Goal: Task Accomplishment & Management: Complete application form

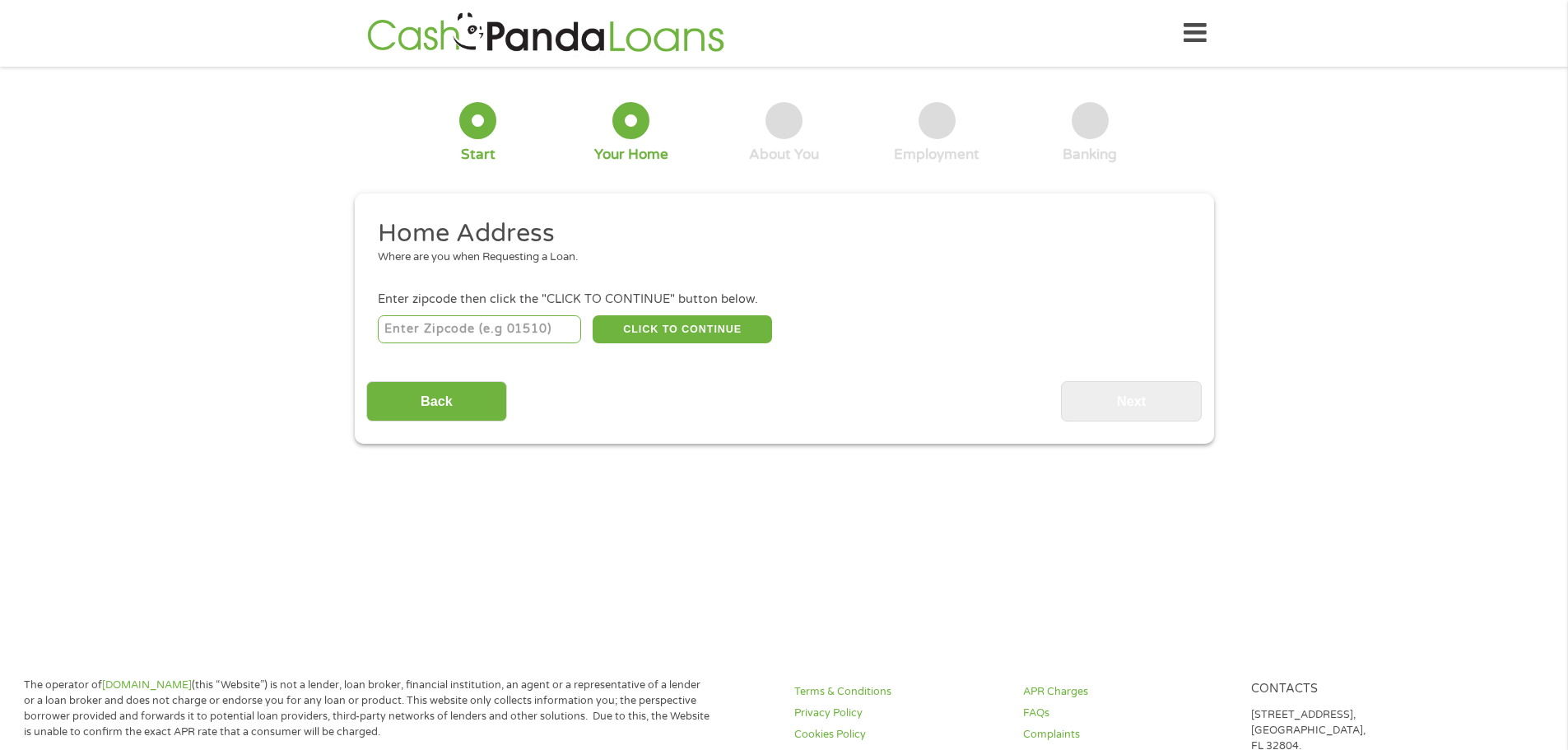
click at [547, 325] on input "number" at bounding box center [479, 329] width 203 height 28
type input "46554"
select select "[US_STATE]"
click at [697, 329] on button "CLICK TO CONTINUE" at bounding box center [682, 329] width 180 height 28
type input "46554"
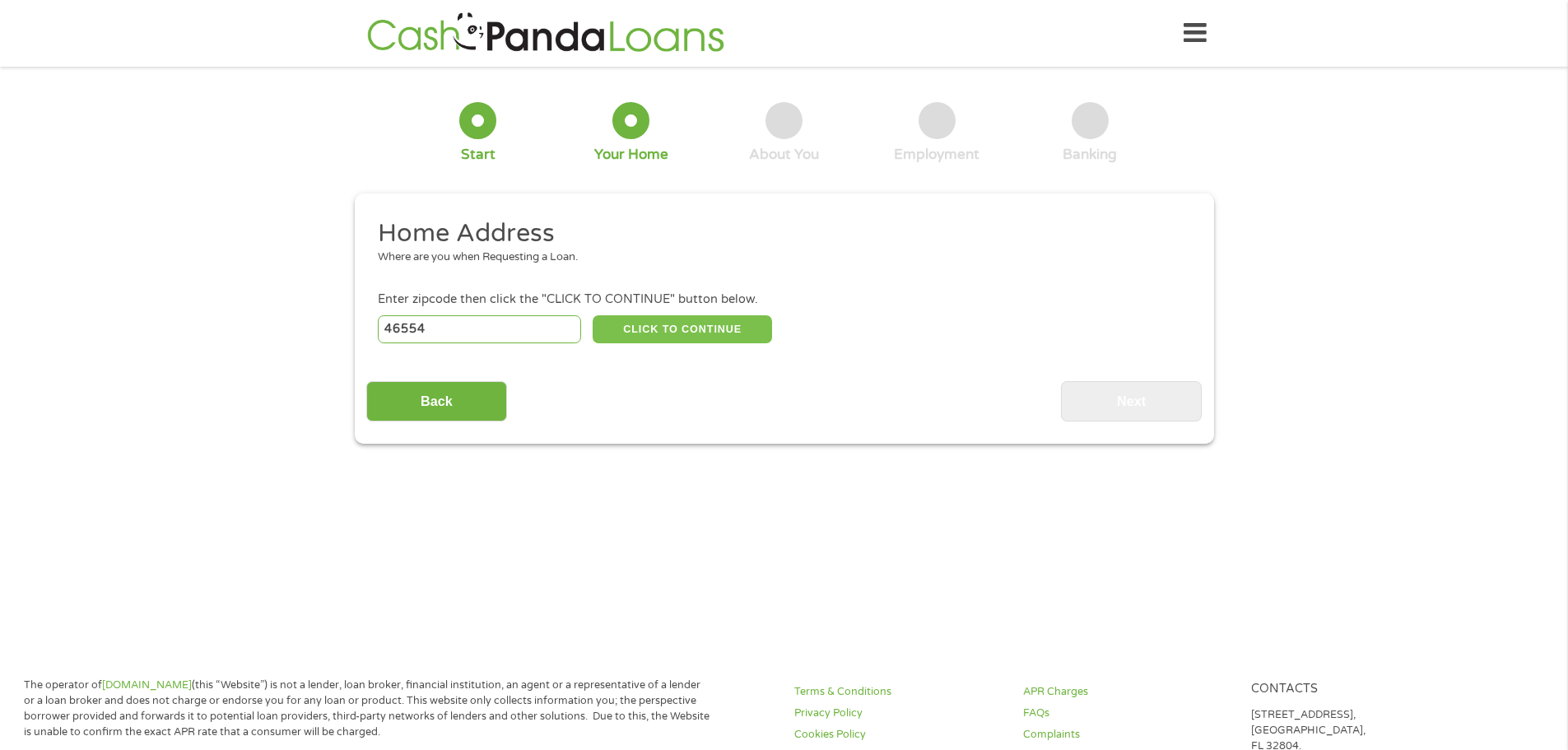
type input "North Liberty"
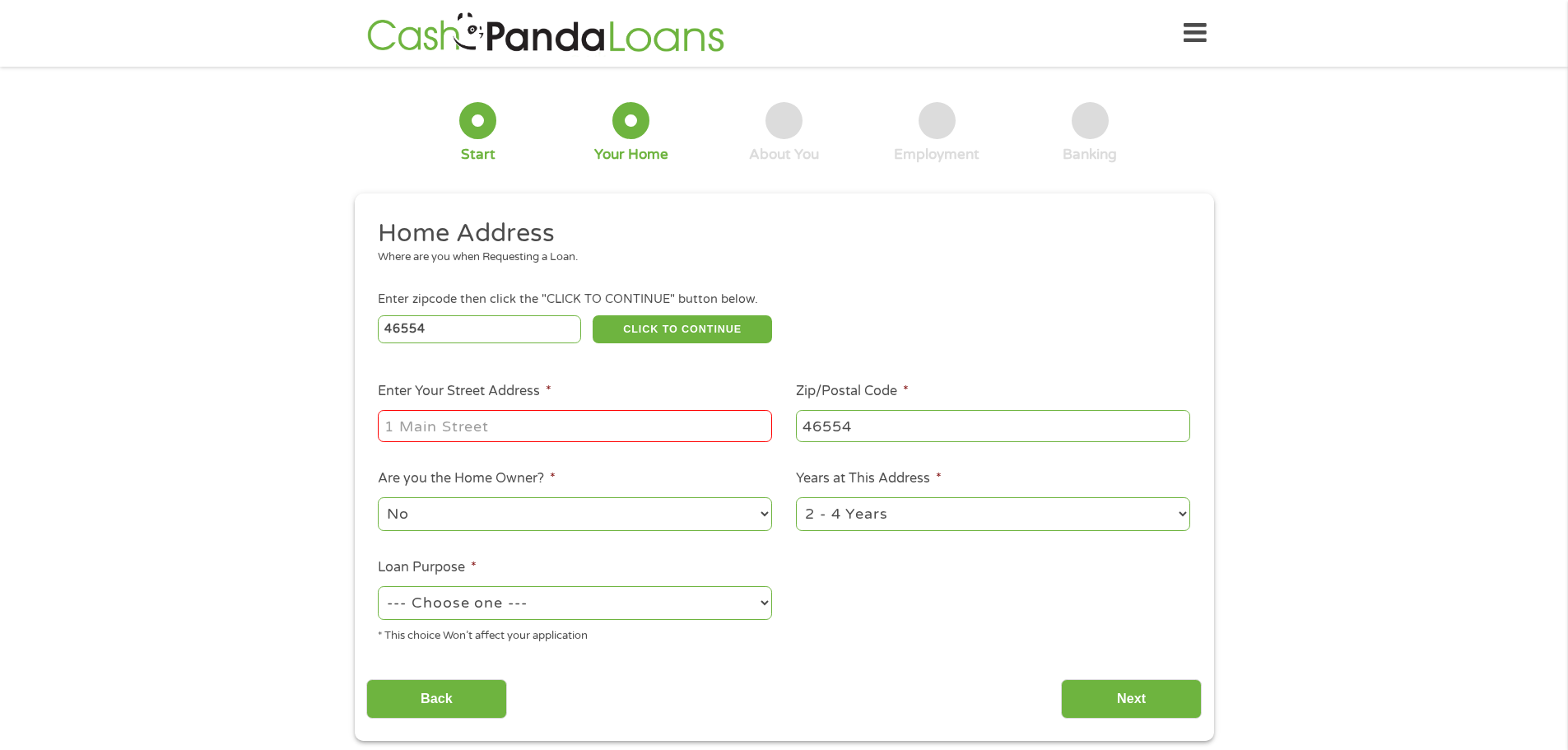
click at [595, 424] on input "Enter Your Street Address *" at bounding box center [575, 426] width 394 height 31
type input "[STREET_ADDRESS]"
click at [663, 605] on select "--- Choose one --- Pay Bills Debt Consolidation Home Improvement Major Purchase…" at bounding box center [575, 602] width 394 height 34
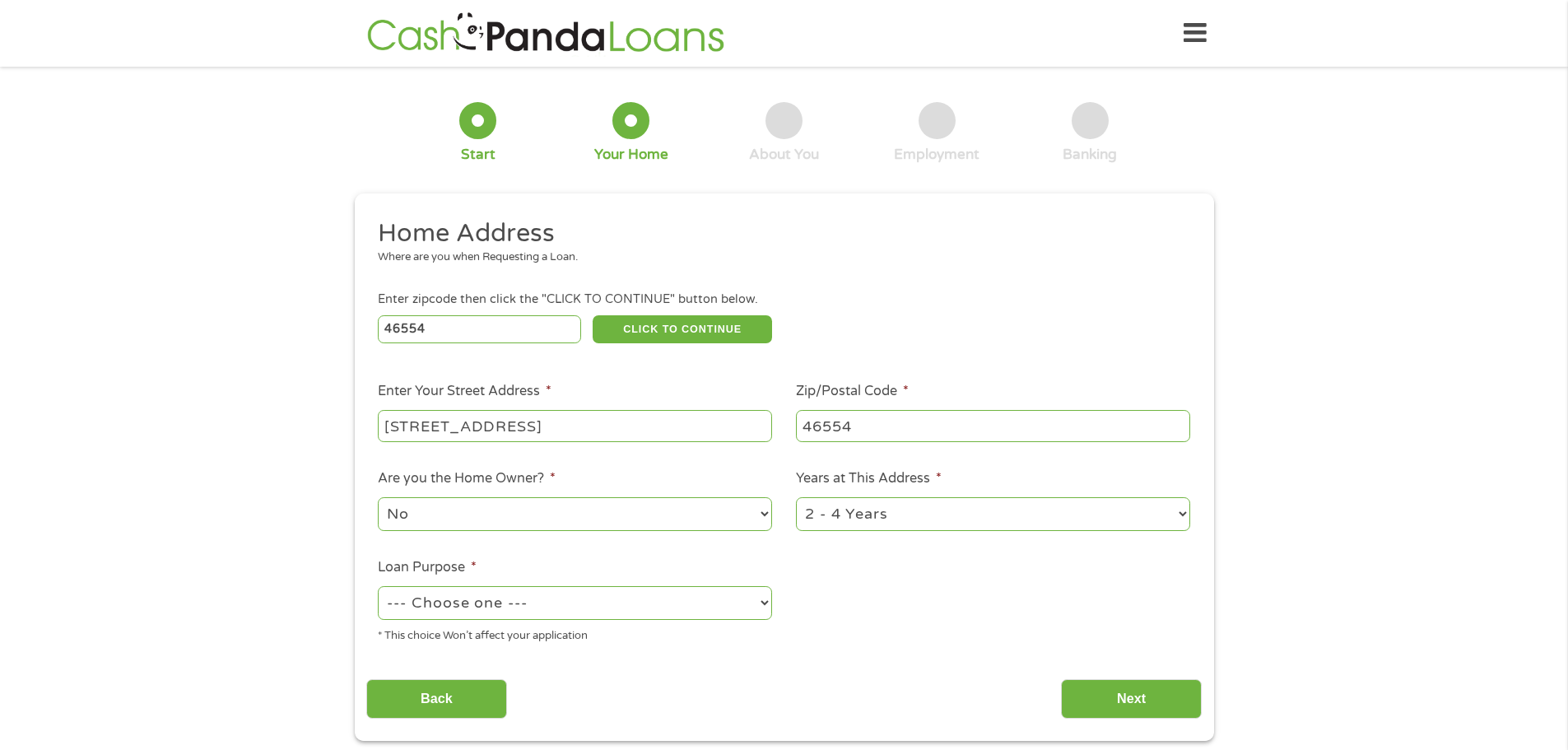
select select "paybills"
click at [378, 586] on select "--- Choose one --- Pay Bills Debt Consolidation Home Improvement Major Purchase…" at bounding box center [575, 602] width 394 height 34
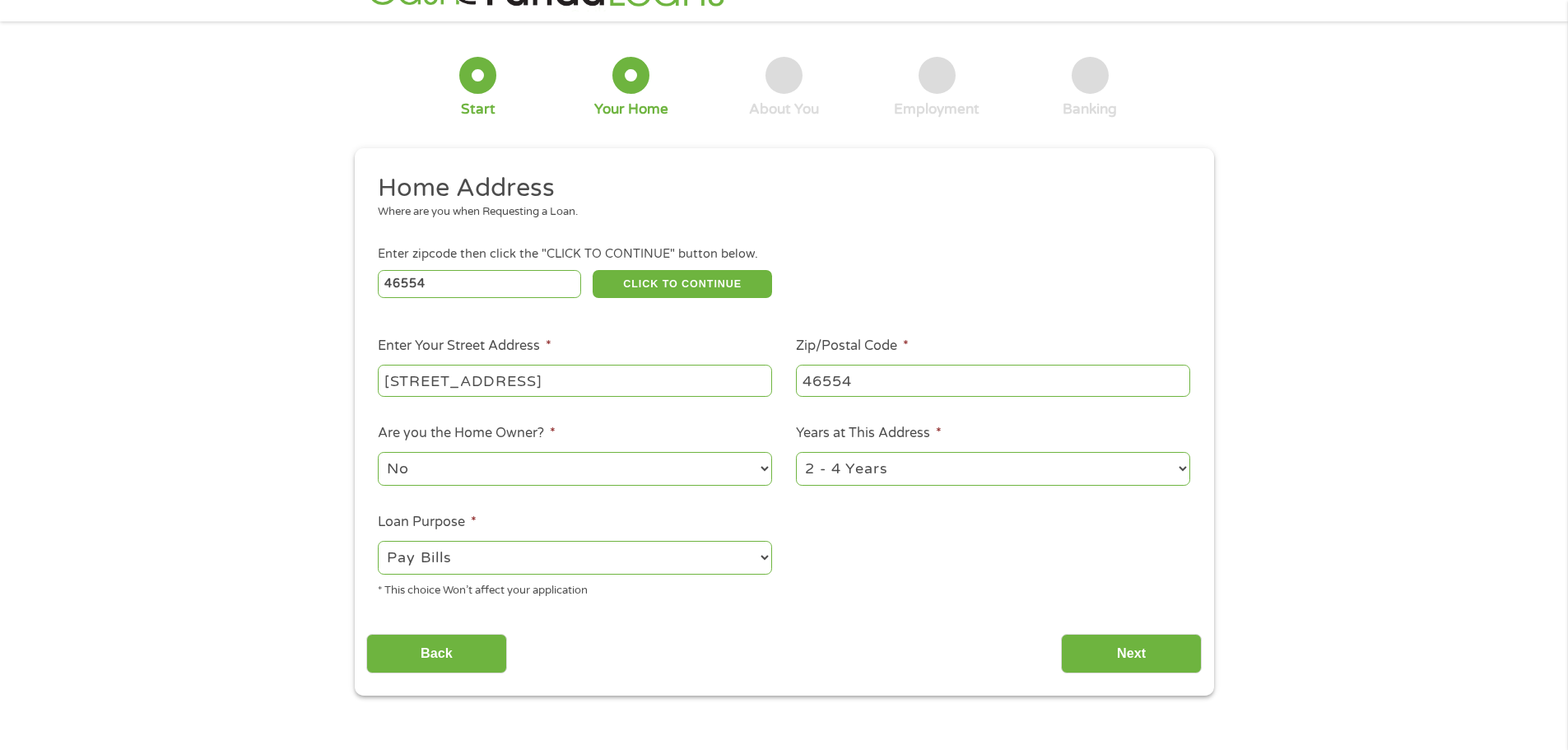
scroll to position [83, 0]
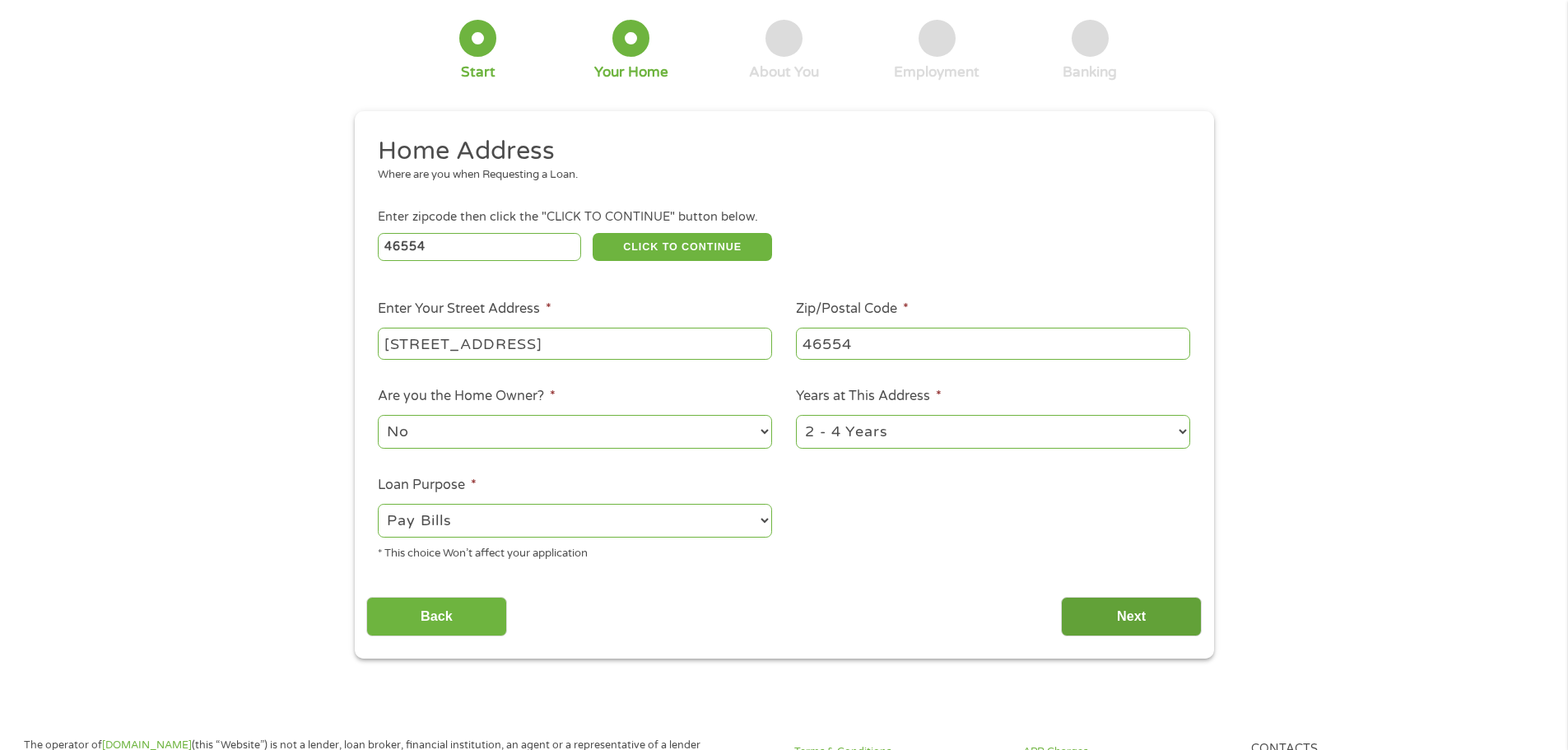
click at [1109, 613] on input "Next" at bounding box center [1131, 616] width 141 height 40
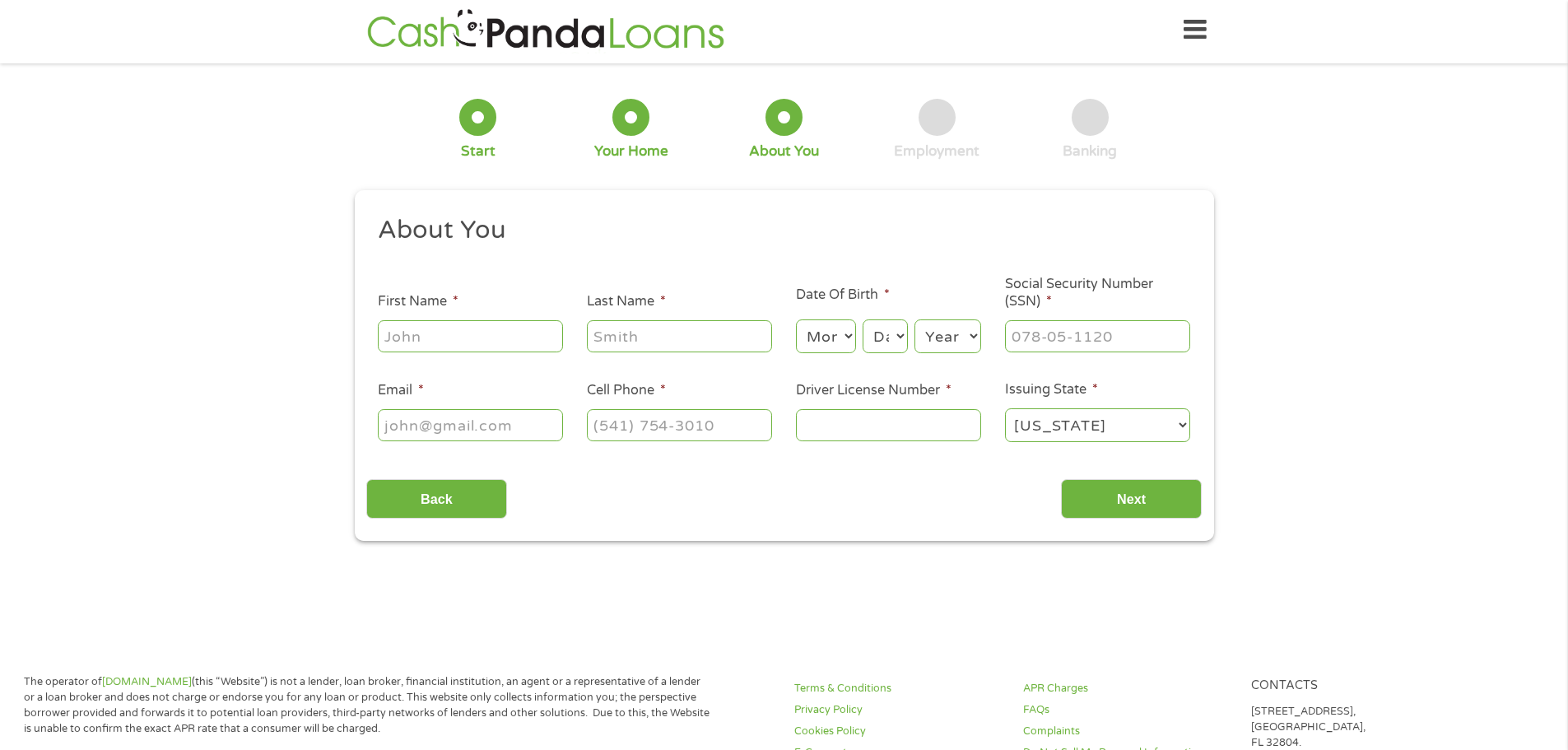
scroll to position [0, 0]
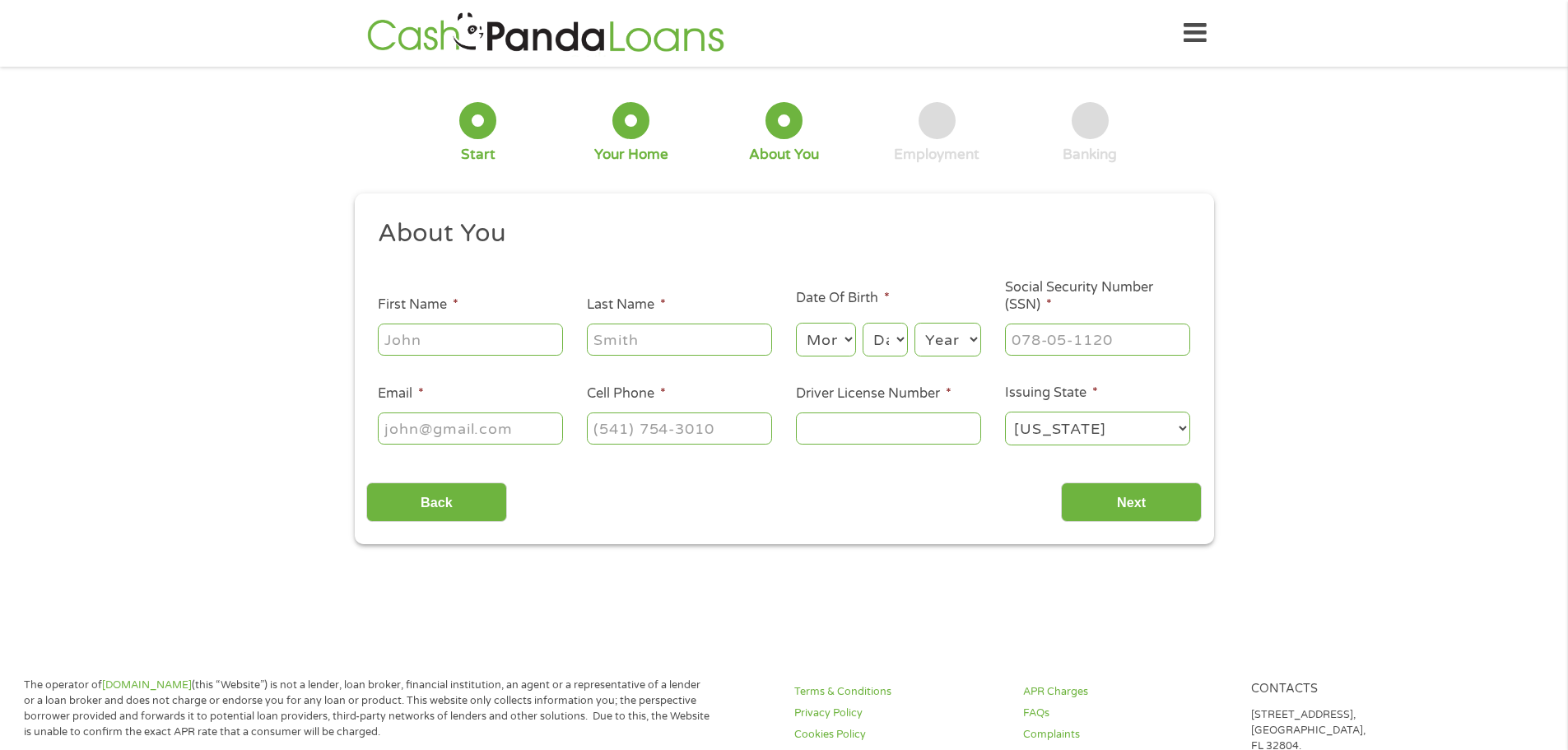
click at [445, 331] on input "First Name *" at bounding box center [470, 339] width 186 height 31
type input "Cara"
type input "[PERSON_NAME]"
type input "[PHONE_NUMBER]"
click at [848, 343] on select "Month 1 2 3 4 5 6 7 8 9 10 11 12" at bounding box center [826, 339] width 60 height 34
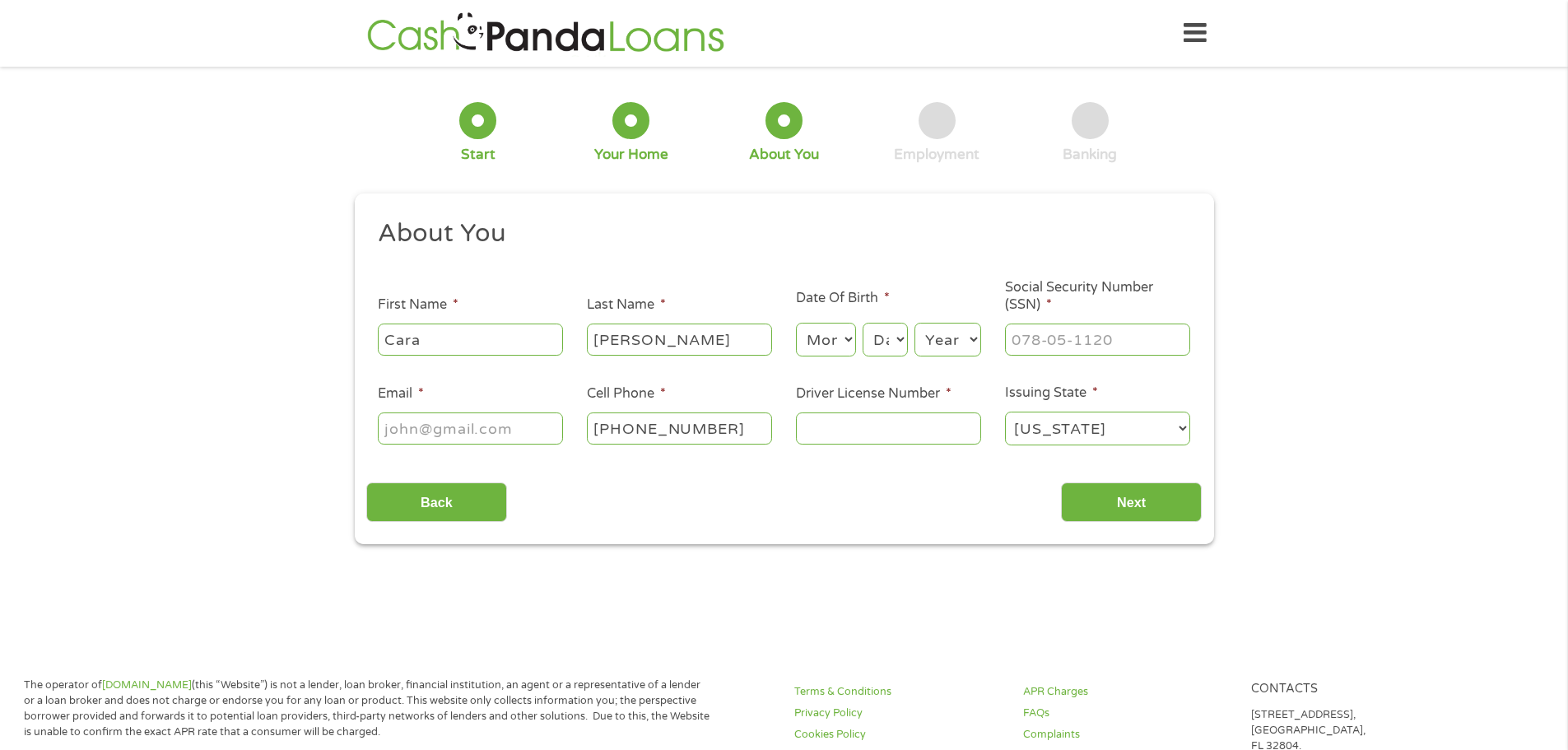
select select "1"
click at [796, 323] on select "Month 1 2 3 4 5 6 7 8 9 10 11 12" at bounding box center [826, 339] width 60 height 34
click at [890, 345] on select "Day 1 2 3 4 5 6 7 8 9 10 11 12 13 14 15 16 17 18 19 20 21 22 23 24 25 26 27 28 …" at bounding box center [885, 339] width 45 height 34
select select "27"
click at [863, 323] on select "Day 1 2 3 4 5 6 7 8 9 10 11 12 13 14 15 16 17 18 19 20 21 22 23 24 25 26 27 28 …" at bounding box center [885, 339] width 45 height 34
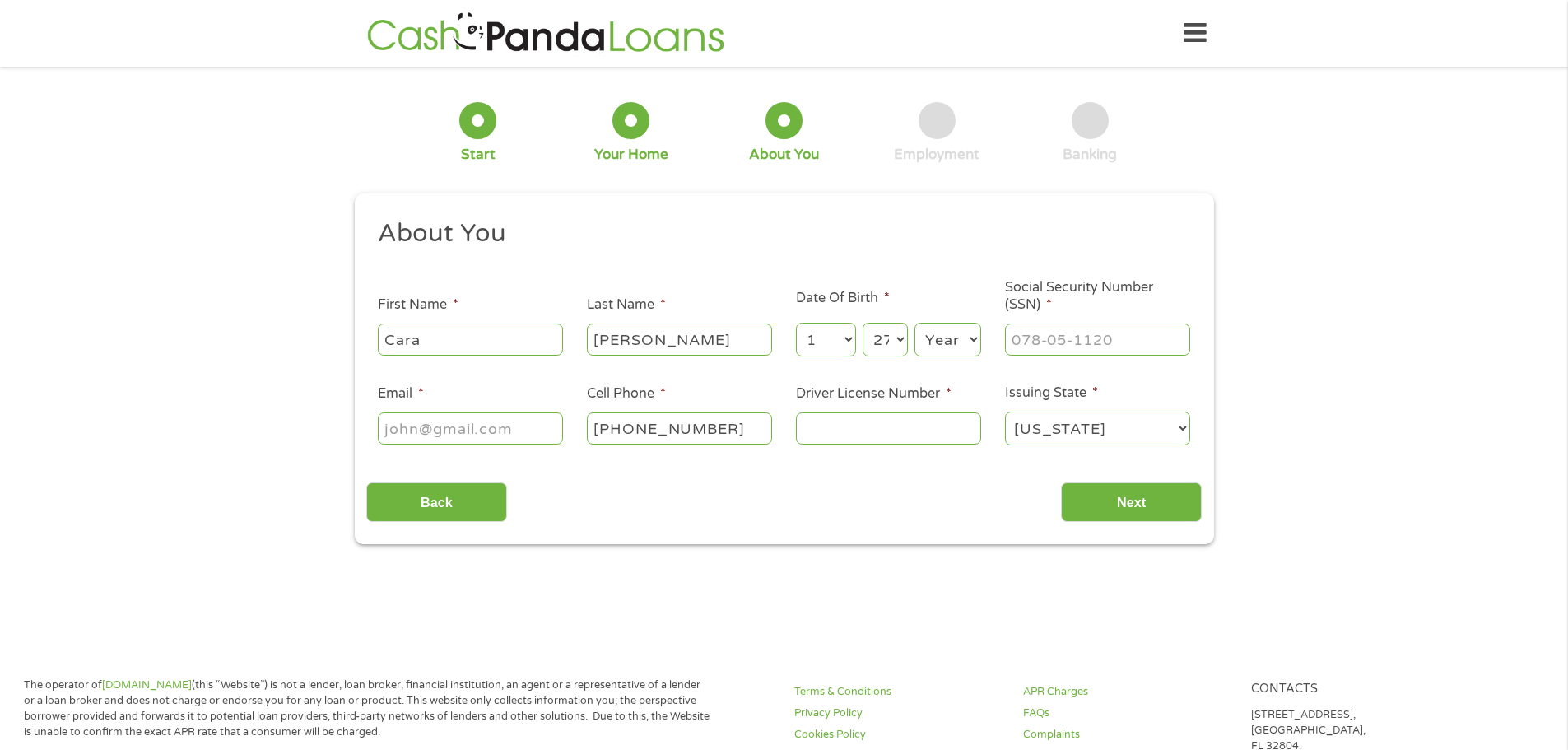
click at [966, 353] on select "Year [DATE] 2006 2005 2004 2003 2002 2001 2000 1999 1998 1997 1996 1995 1994 19…" at bounding box center [948, 339] width 67 height 34
select select "1997"
click at [915, 323] on select "Year [DATE] 2006 2005 2004 2003 2002 2001 2000 1999 1998 1997 1996 1995 1994 19…" at bounding box center [948, 339] width 67 height 34
click at [1095, 339] on input "___-__-____" at bounding box center [1097, 339] width 186 height 31
type input "304-19-1057"
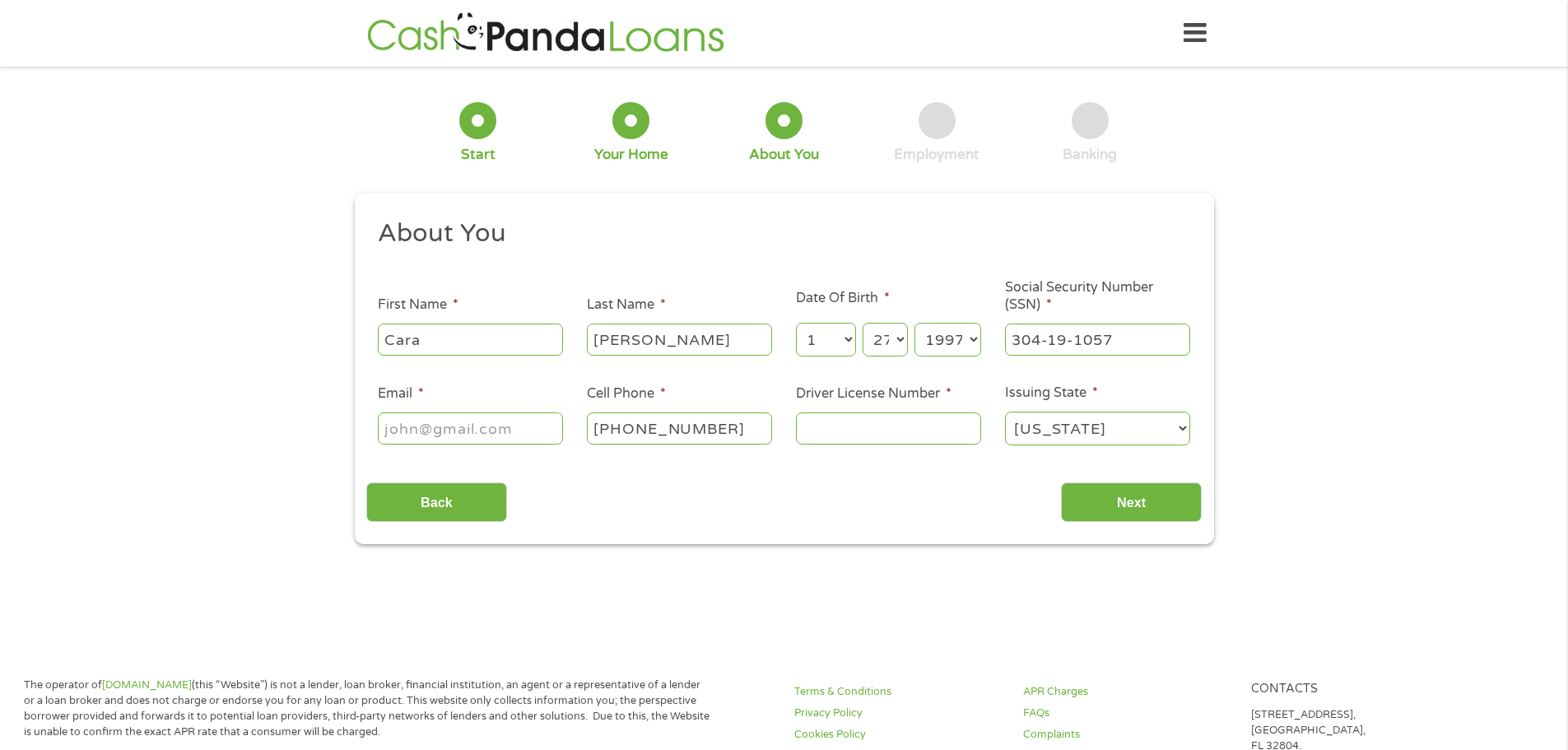
click at [464, 425] on input "Email *" at bounding box center [470, 428] width 186 height 31
click at [554, 427] on input "[EMAIL_ADDRESS]" at bounding box center [470, 428] width 186 height 31
click at [551, 426] on input "[EMAIL_ADDRESS]" at bounding box center [470, 428] width 186 height 31
type input "[EMAIL_ADDRESS][DOMAIN_NAME]"
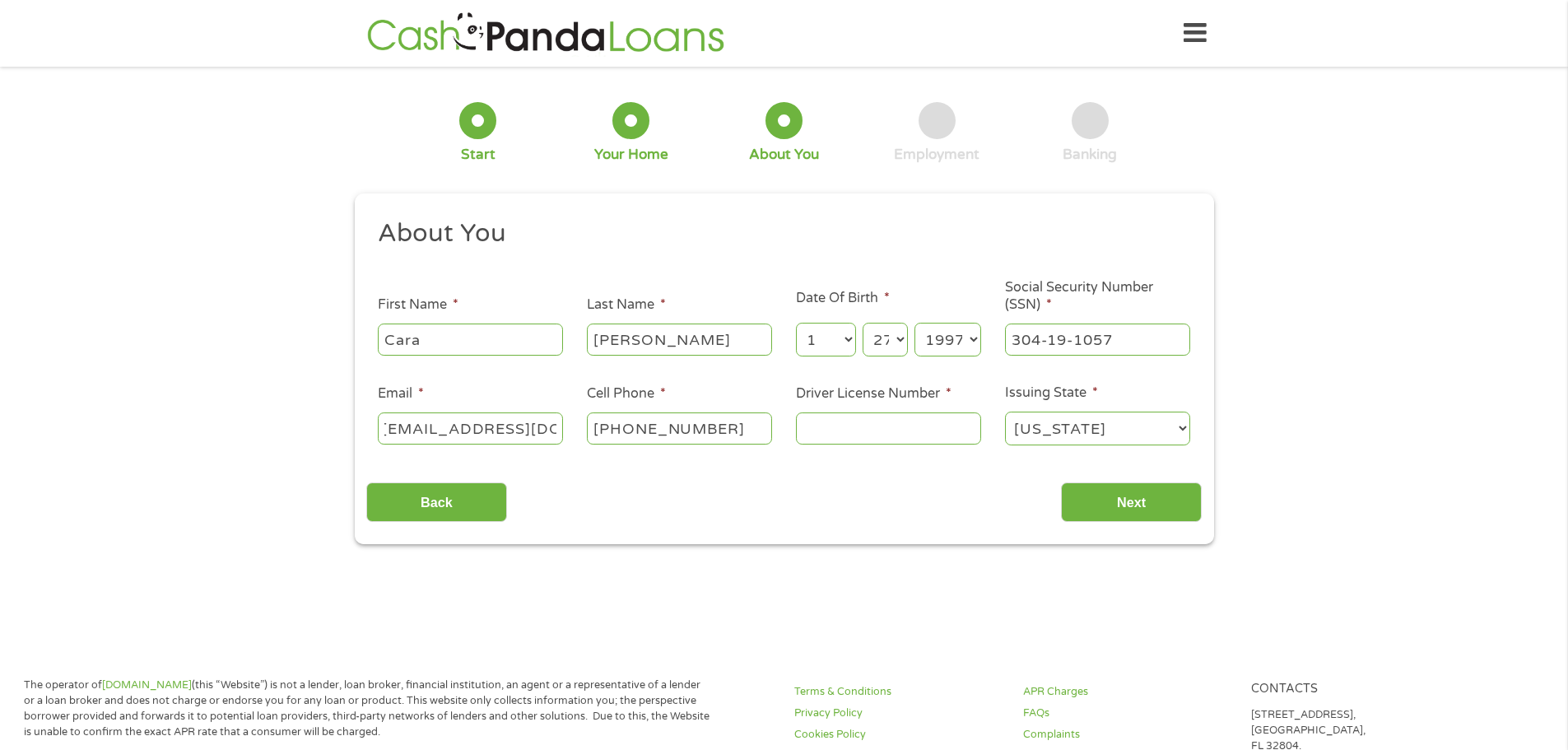
scroll to position [0, 0]
click at [873, 431] on input "Driver License Number *" at bounding box center [888, 428] width 186 height 31
click at [862, 432] on input "Driver License Number *" at bounding box center [888, 428] width 186 height 31
type input "4"
